Goal: Find specific page/section: Find specific page/section

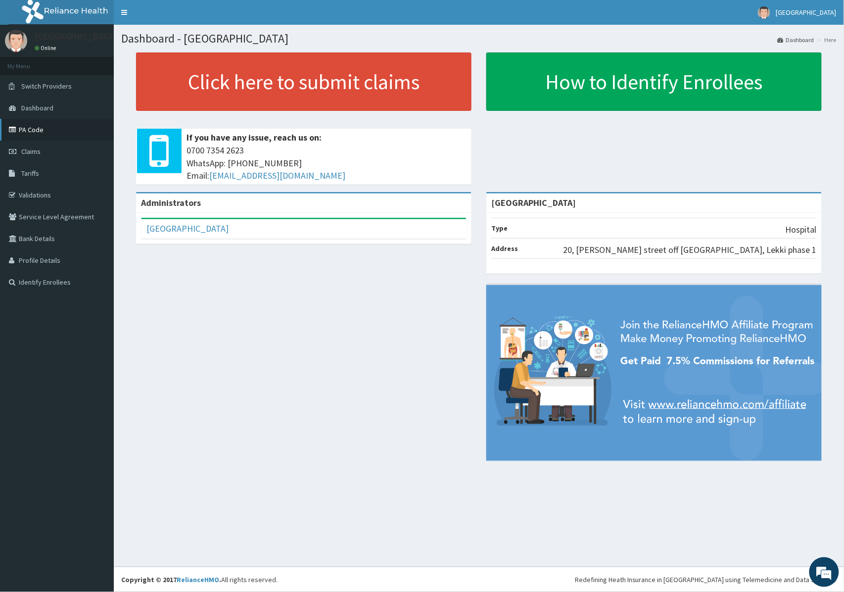
click at [42, 123] on link "PA Code" at bounding box center [57, 130] width 114 height 22
click at [46, 172] on link "Tariffs" at bounding box center [57, 173] width 114 height 22
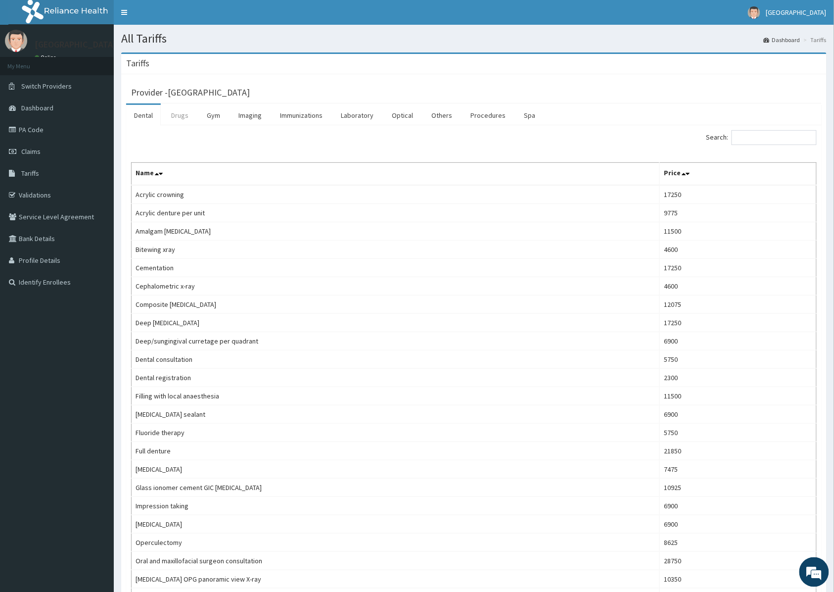
click at [193, 117] on link "Drugs" at bounding box center [179, 115] width 33 height 21
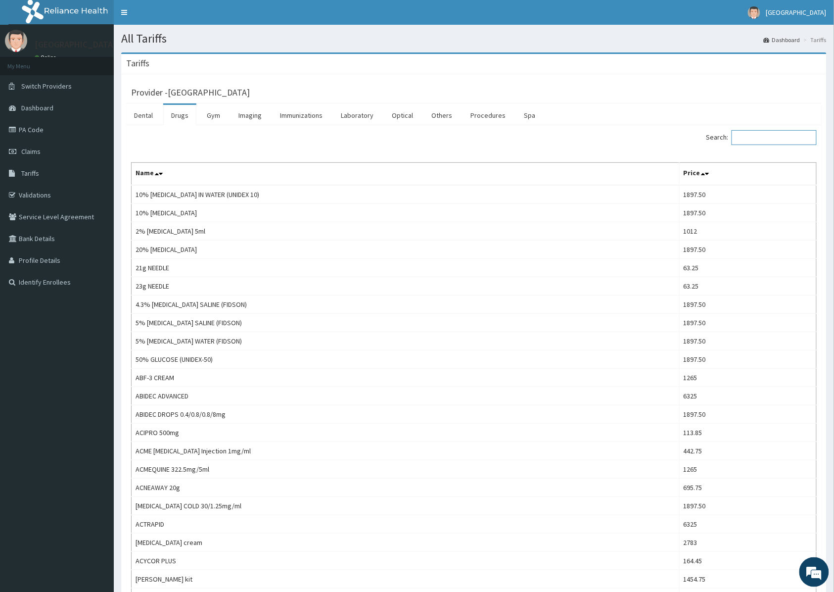
click at [770, 140] on input "Search:" at bounding box center [774, 137] width 85 height 15
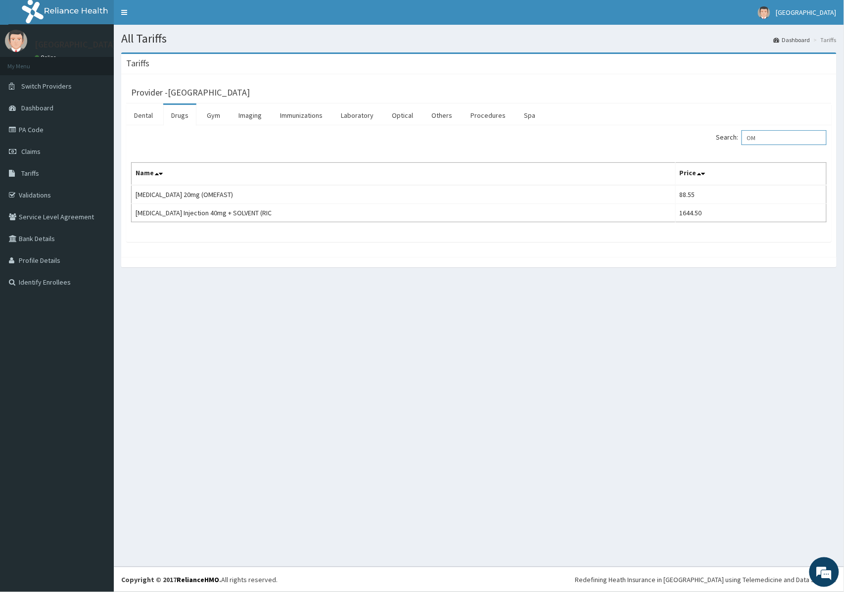
type input "O"
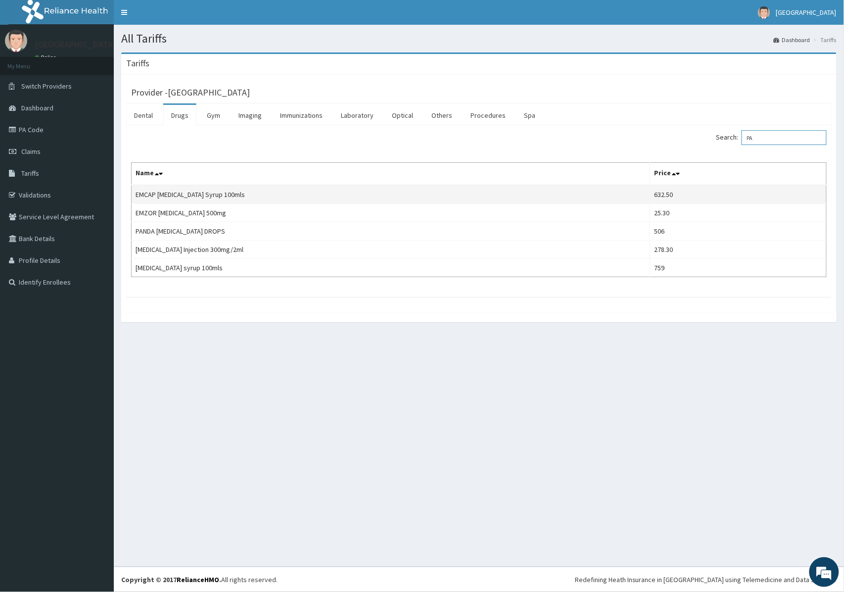
type input "P"
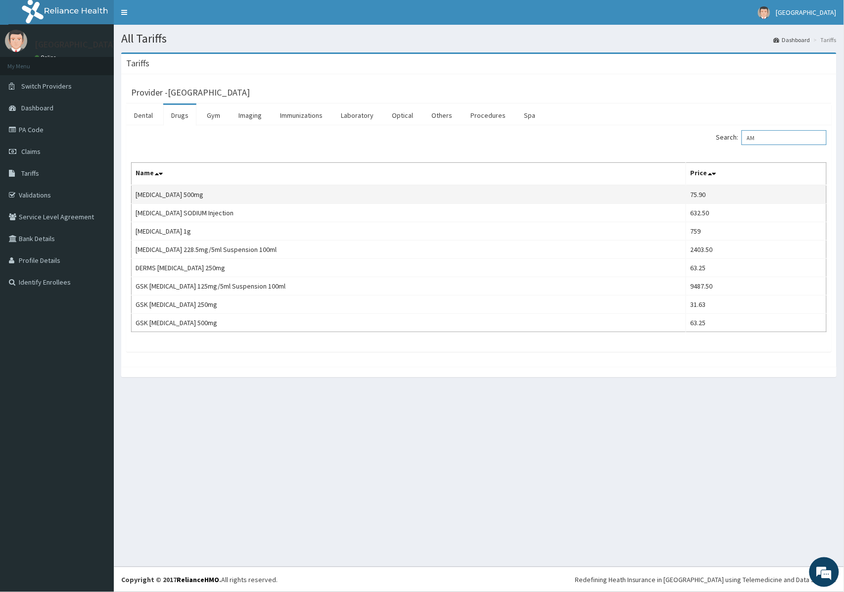
type input "A"
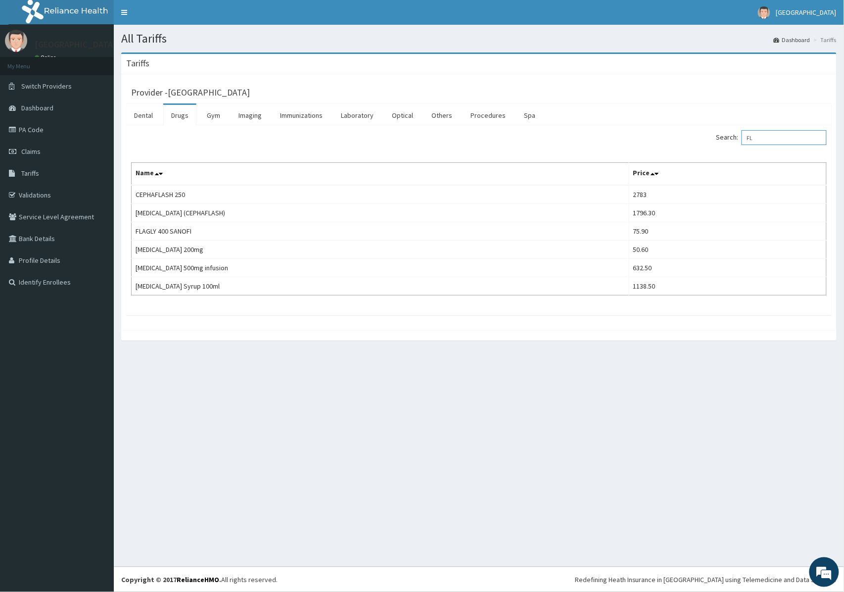
type input "F"
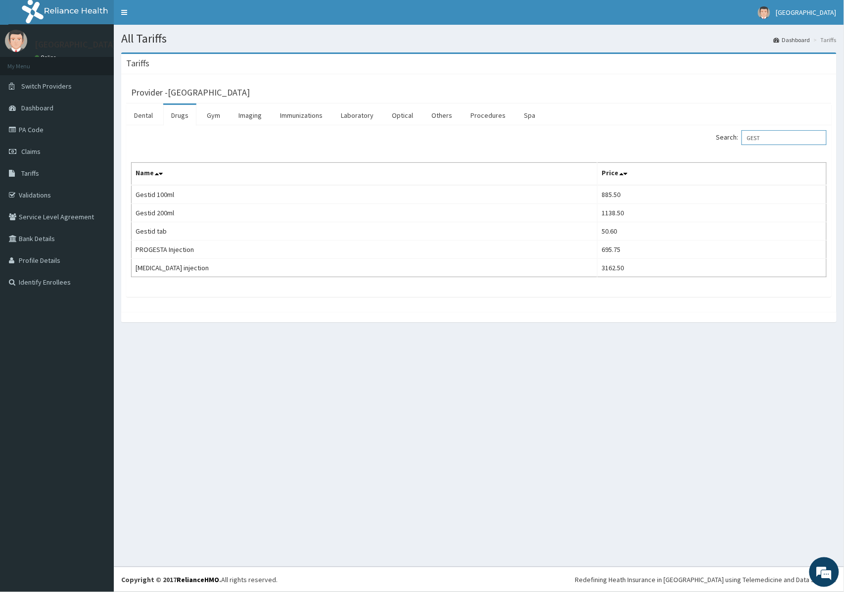
type input "GEST"
